Goal: Transaction & Acquisition: Purchase product/service

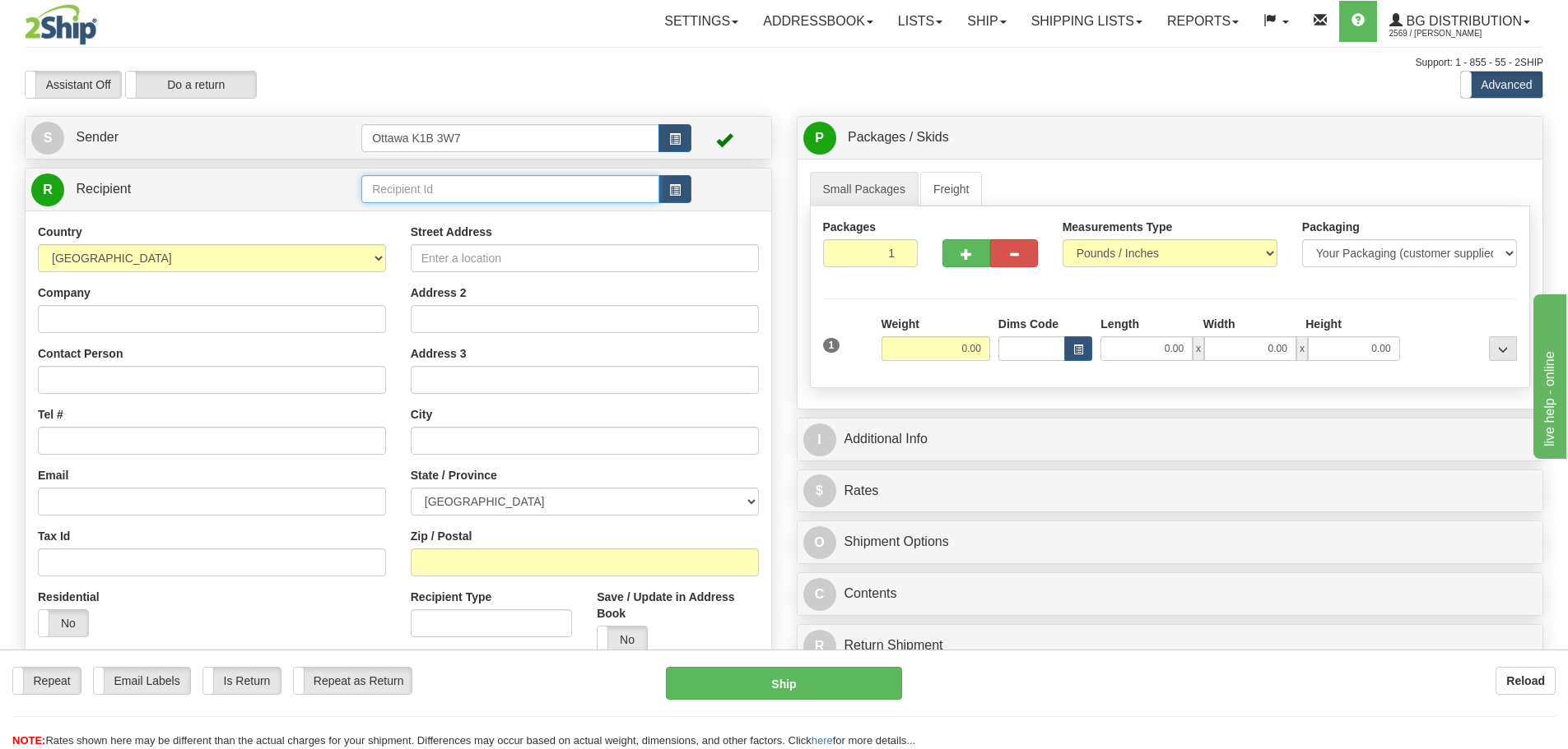
click at [535, 181] on input "text" at bounding box center [510, 189] width 298 height 28
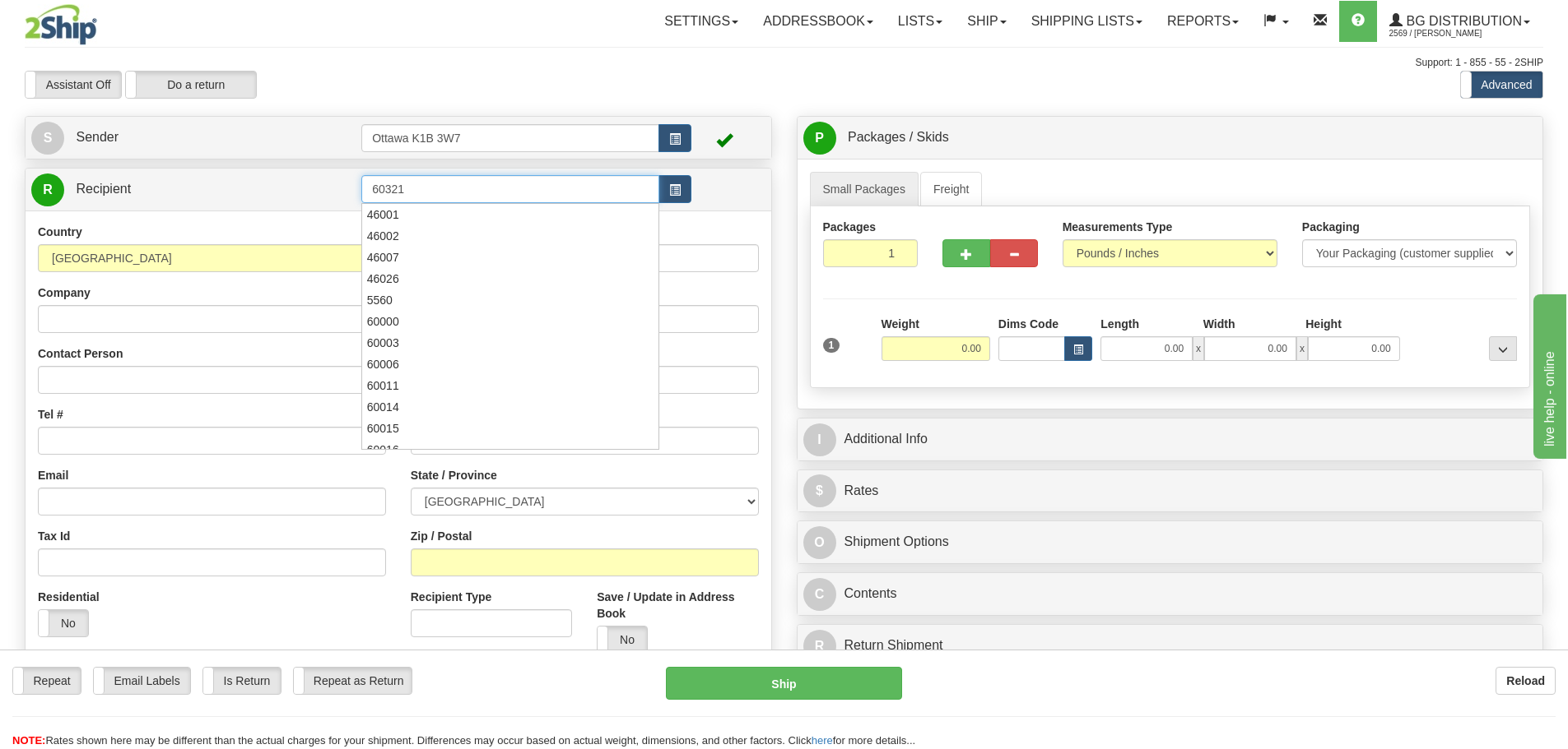
type input "60321"
click at [531, 71] on div "Assistant On Assistant Off Do a return Do a return" at bounding box center [334, 84] width 643 height 28
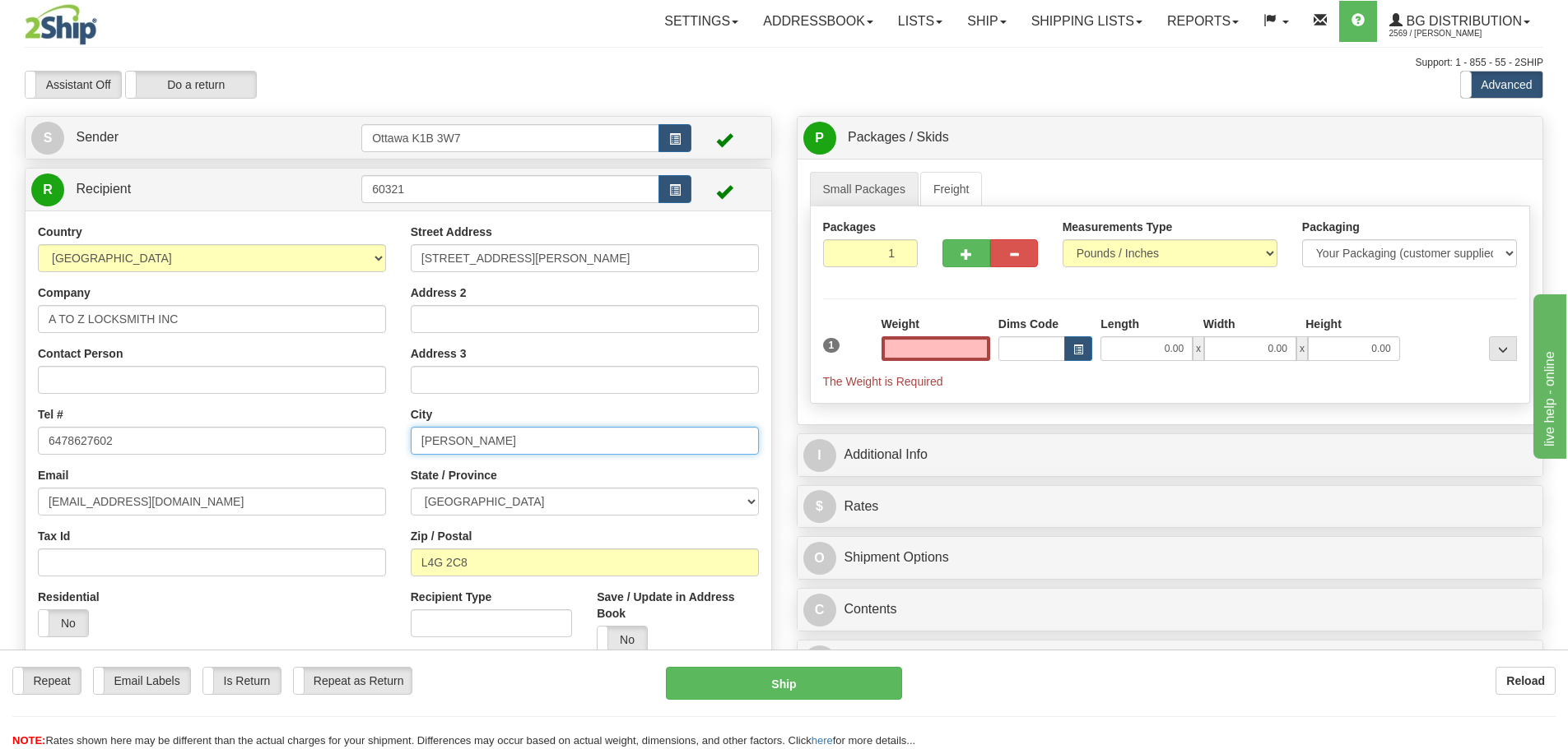
type input "0.00"
drag, startPoint x: 523, startPoint y: 447, endPoint x: 283, endPoint y: 443, distance: 240.0
click at [291, 443] on div "Country AFGHANISTAN ALAND ISLANDS ALBANIA ALGERIA AMERICAN SAMOA ANDORRA ANGOLA…" at bounding box center [398, 445] width 745 height 443
type input "a"
click at [426, 443] on input "ARORA" at bounding box center [585, 441] width 348 height 28
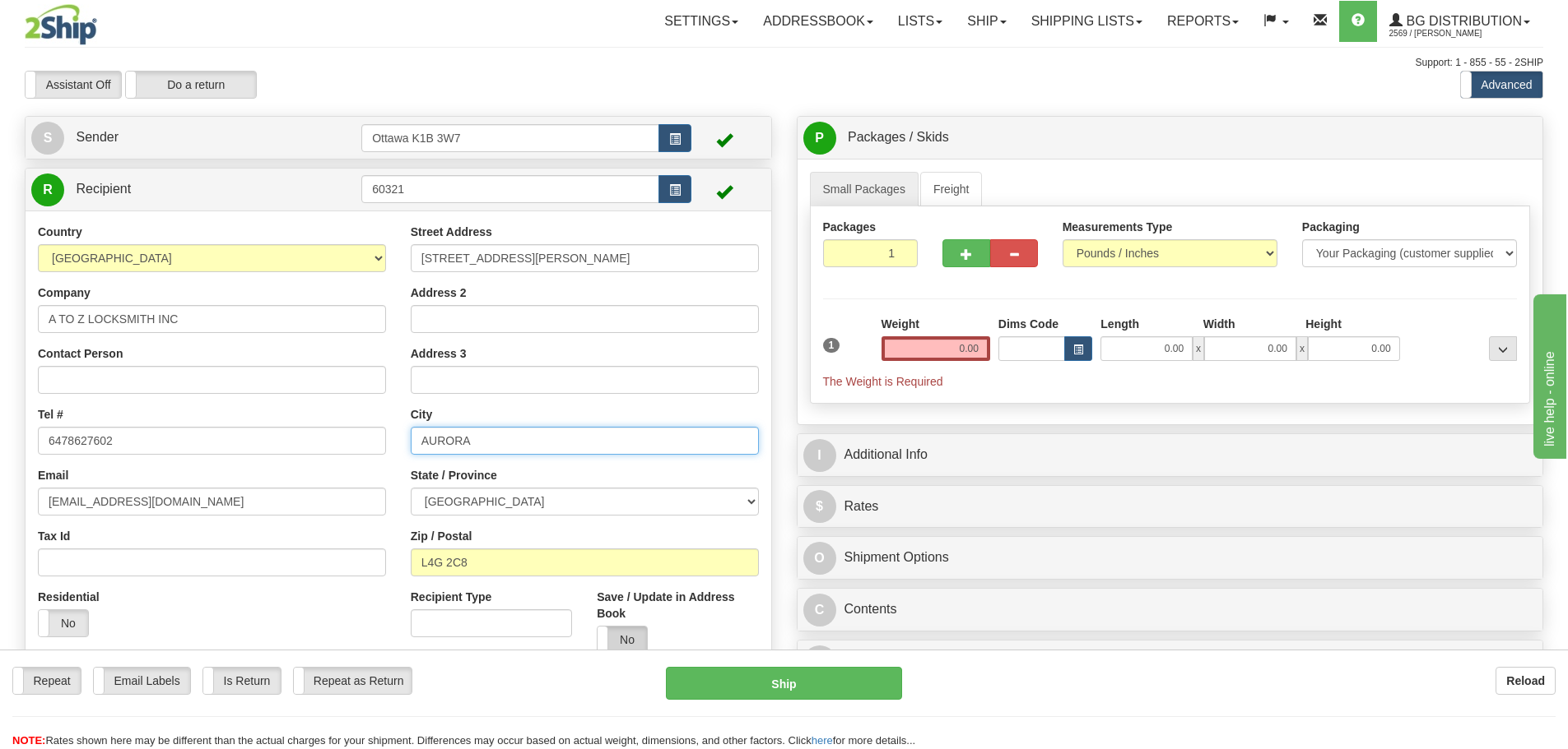
type input "AURORA"
click at [625, 642] on label "No" at bounding box center [622, 639] width 49 height 26
click at [933, 330] on div "Weight 0.00" at bounding box center [935, 338] width 109 height 45
click at [932, 343] on input "0.00" at bounding box center [935, 348] width 109 height 24
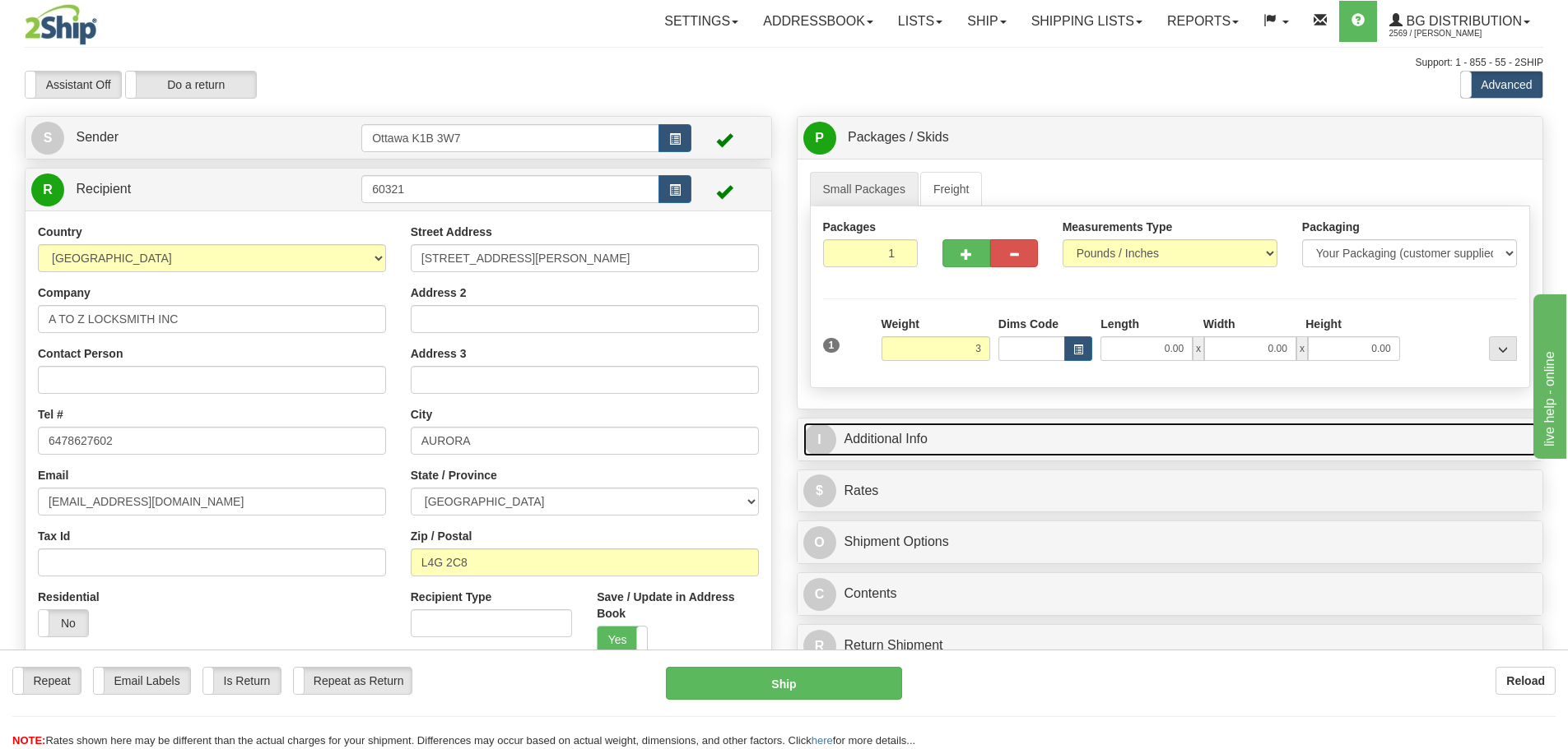
type input "3.00"
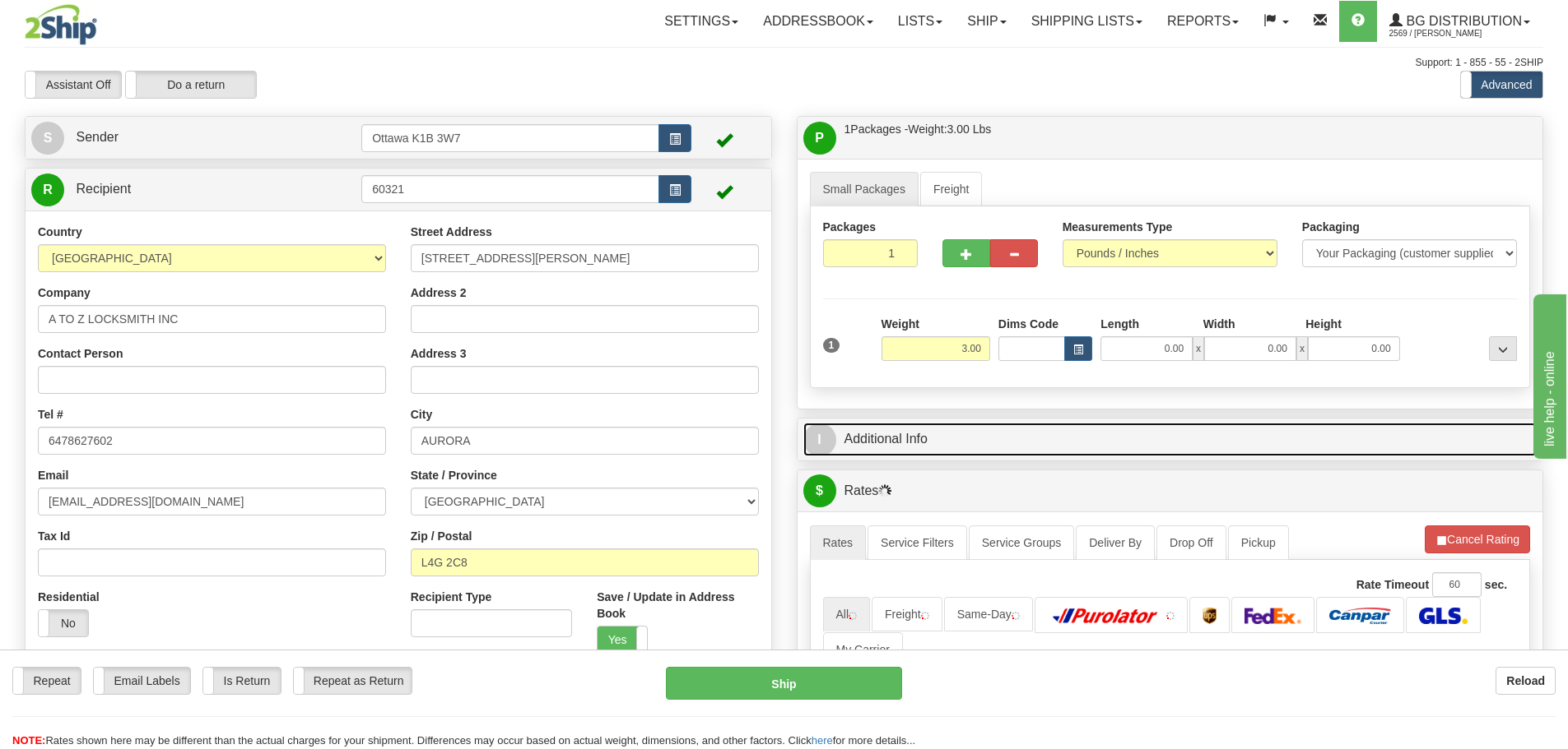
click at [1147, 442] on link "I Additional Info" at bounding box center [1170, 439] width 734 height 33
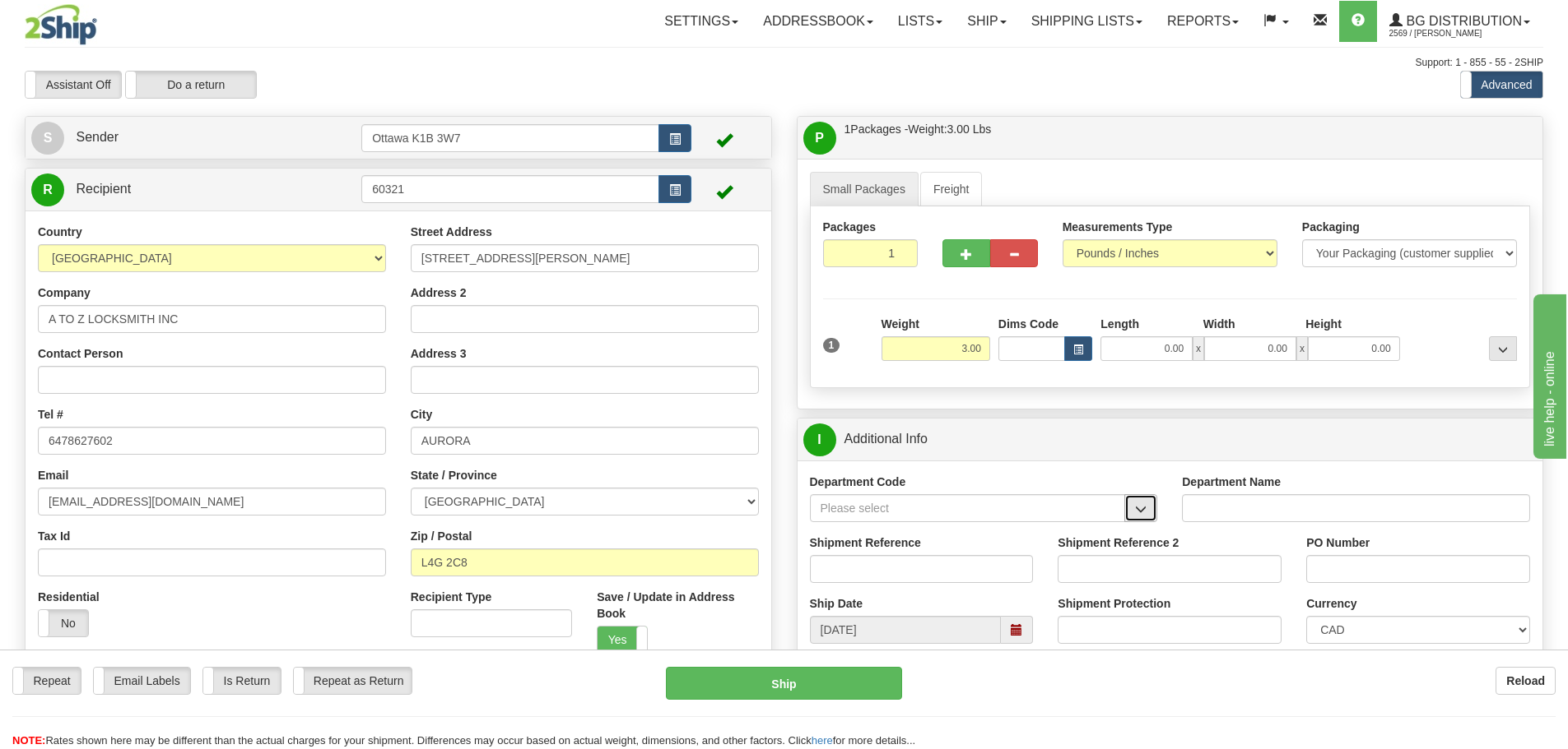
click at [1143, 516] on button "button" at bounding box center [1141, 508] width 33 height 28
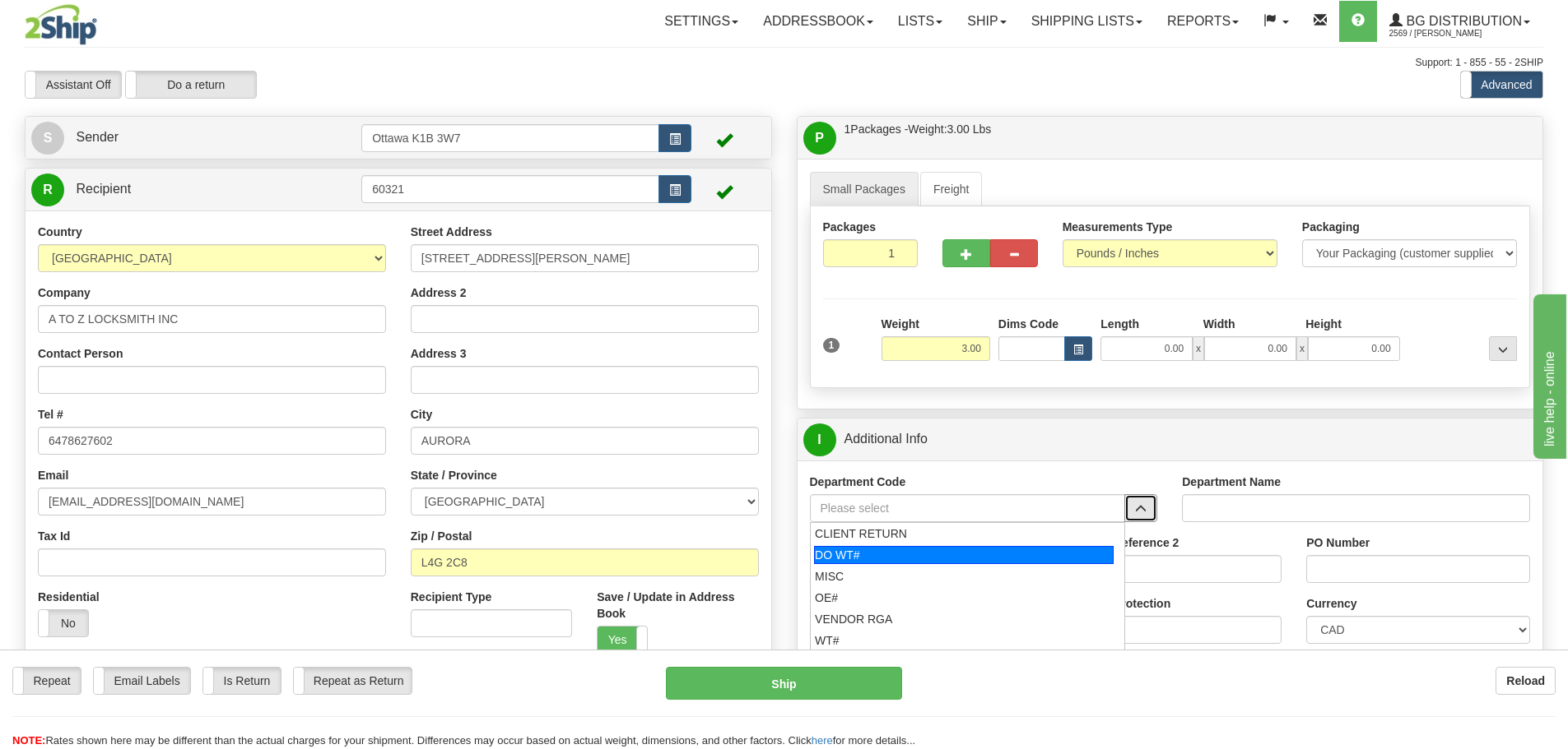
click at [908, 553] on div "DO WT#" at bounding box center [963, 555] width 299 height 19
type input "DO WT#"
type input "DIRECT ORDERS"
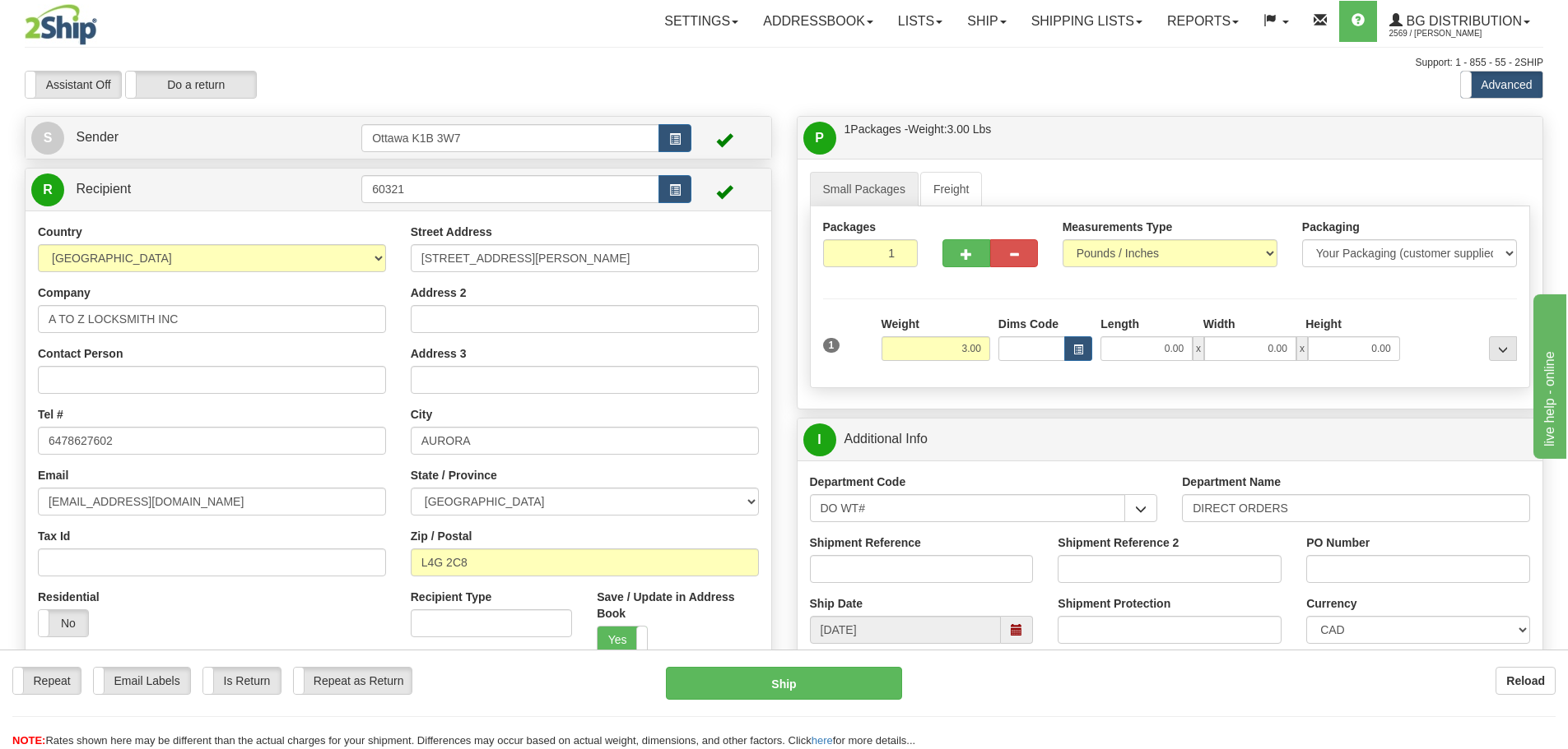
click at [887, 595] on div "Ship Date 09/22/2025" at bounding box center [921, 620] width 248 height 49
click at [887, 580] on input "Shipment Reference" at bounding box center [921, 569] width 224 height 28
type input "166839-00"
click at [1410, 568] on input "PO Number" at bounding box center [1417, 569] width 224 height 28
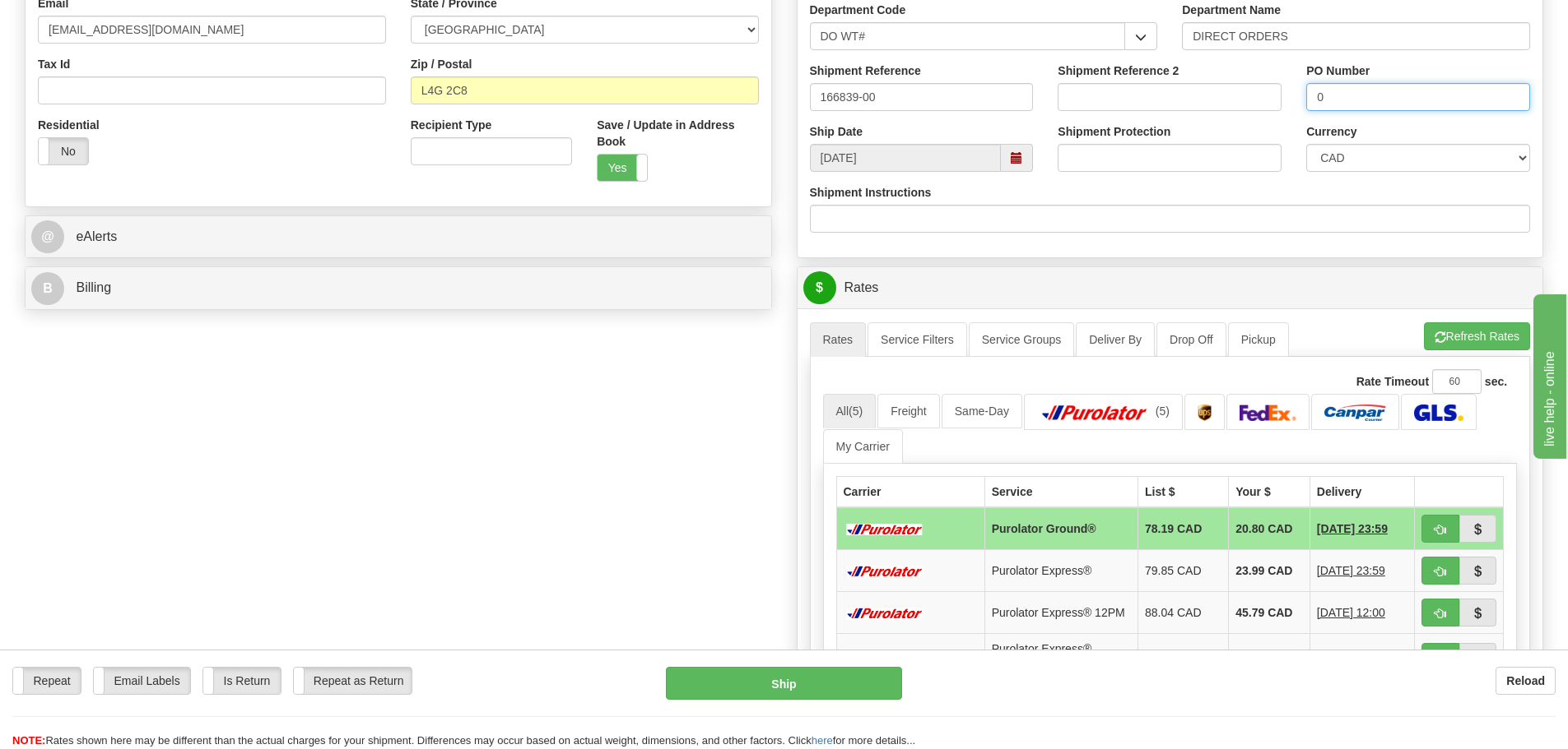
scroll to position [494, 0]
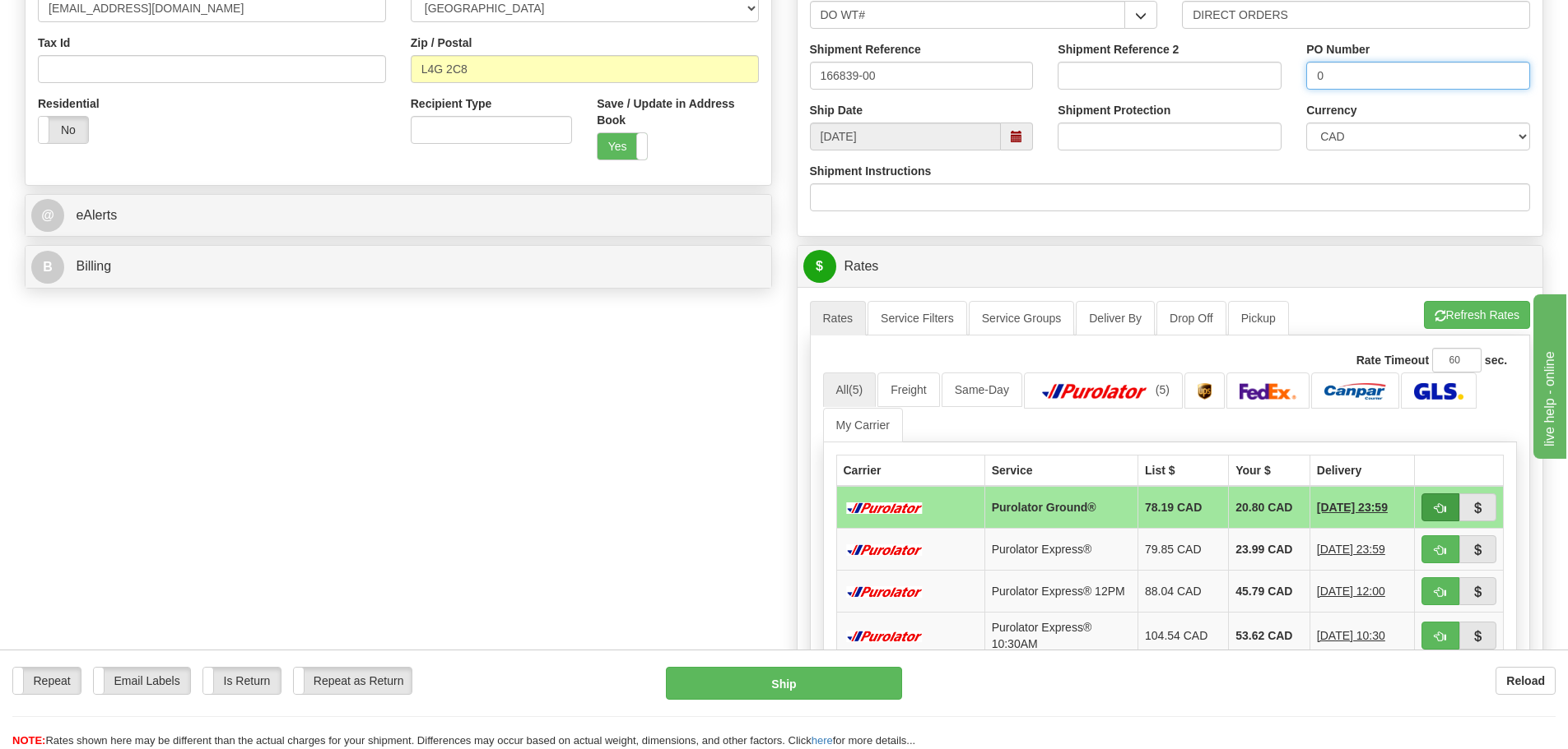
type input "0"
click at [1434, 505] on span "button" at bounding box center [1440, 508] width 12 height 11
type input "260"
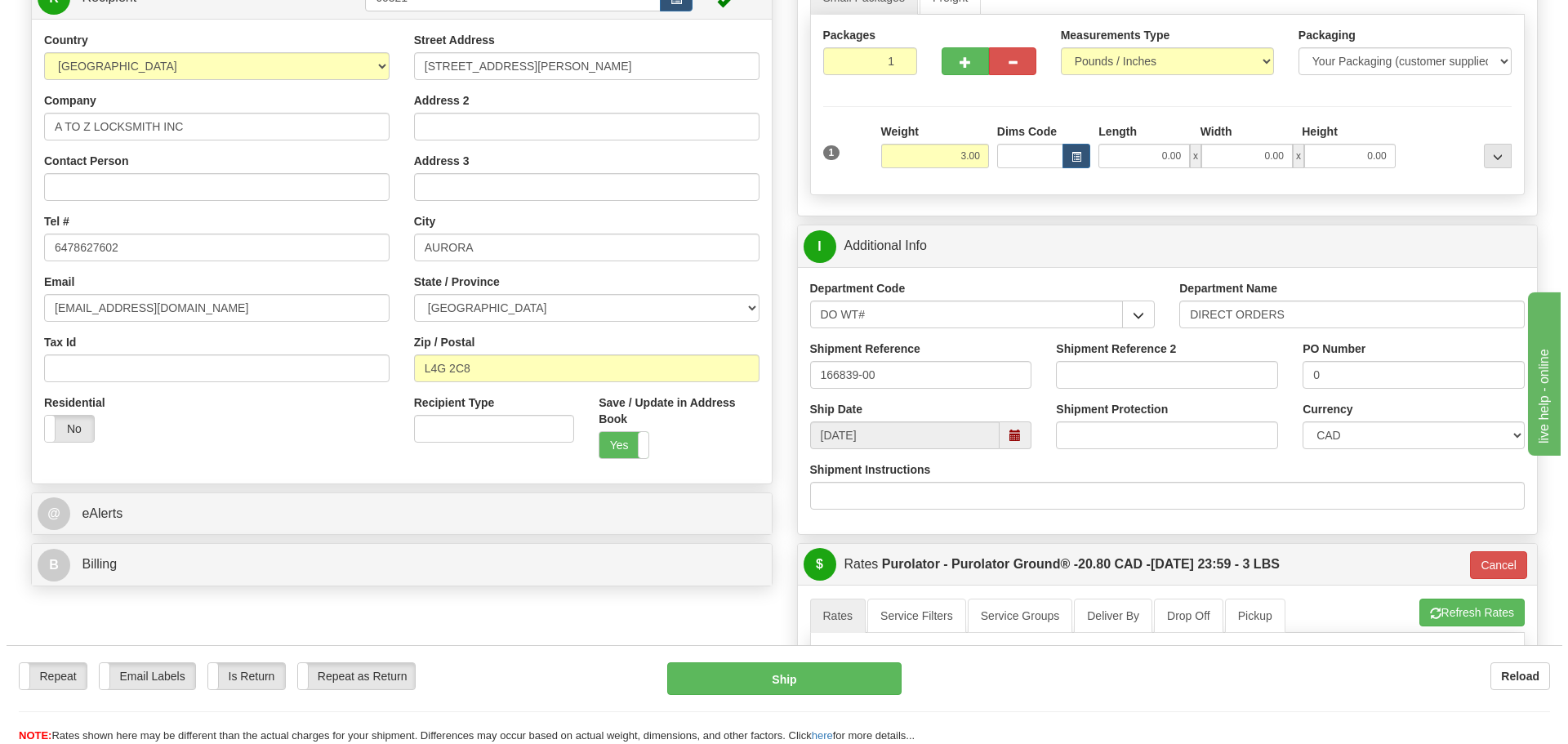
scroll to position [163, 0]
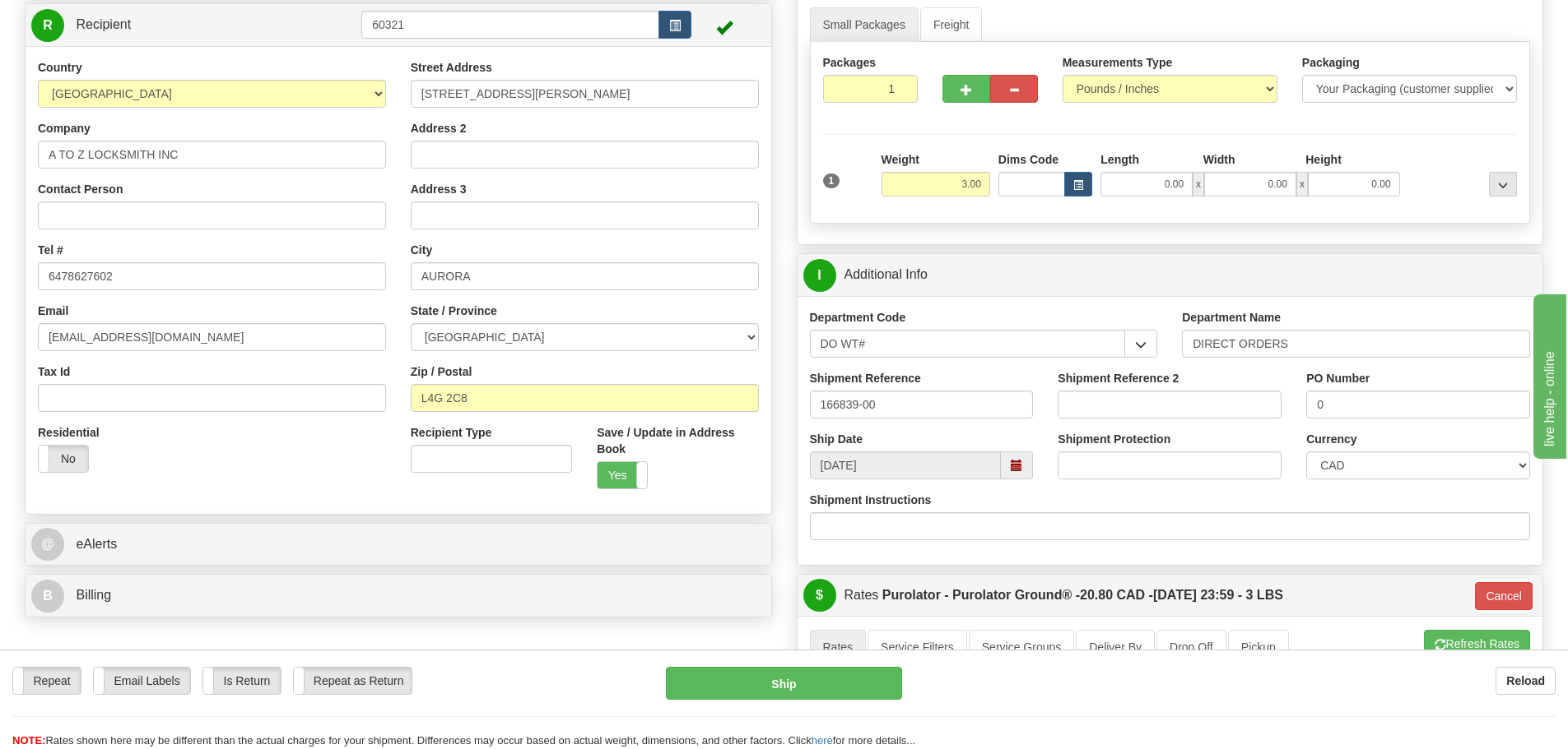
click at [837, 656] on div "Repeat Repeat Email Labels Email Labels Edit Is Return Is Return Repeat as Retu…" at bounding box center [784, 700] width 1568 height 100
click at [823, 682] on button "Ship" at bounding box center [784, 683] width 236 height 33
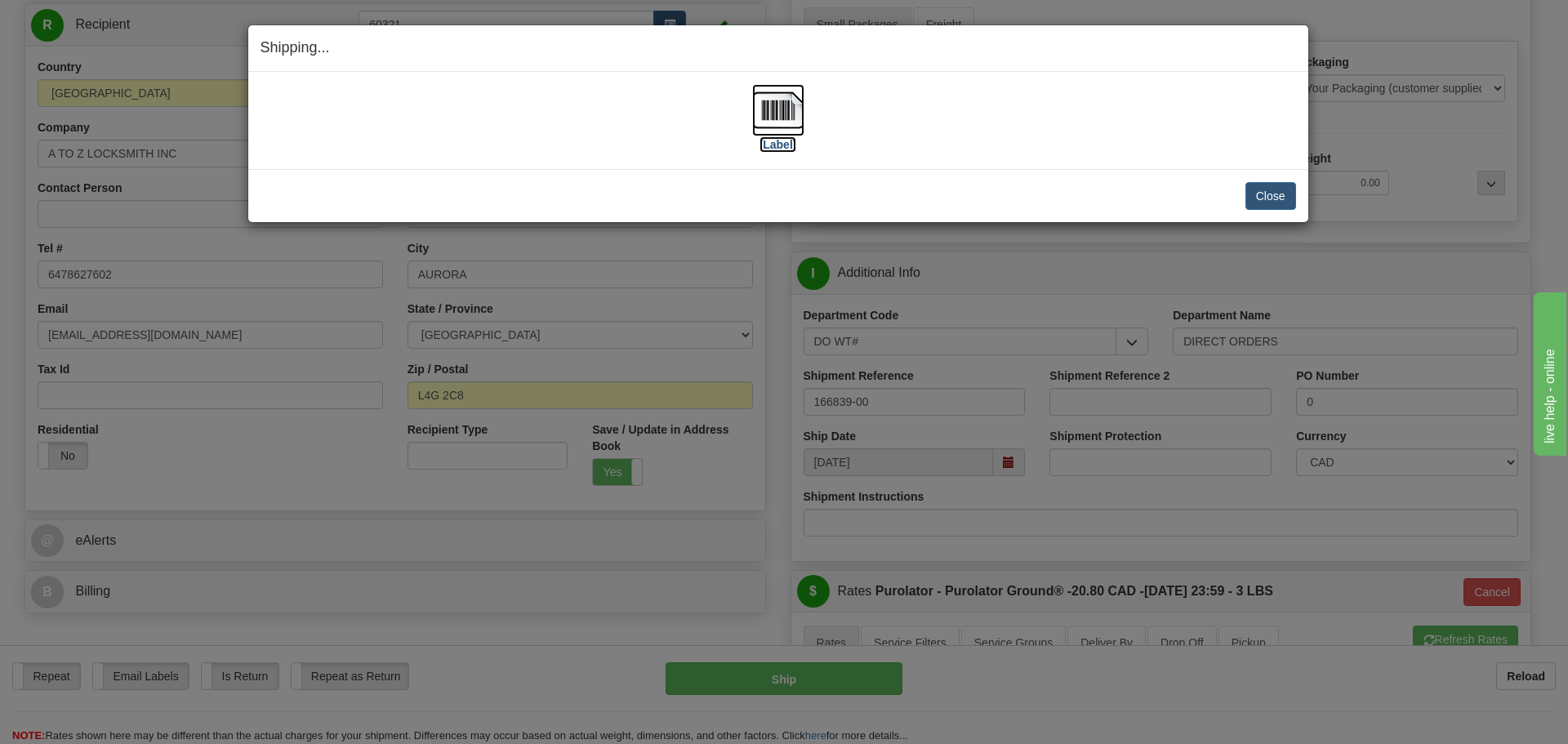
click at [796, 147] on label "[Label]" at bounding box center [778, 144] width 38 height 17
click at [1283, 192] on button "Close" at bounding box center [1271, 196] width 50 height 28
